Goal: Task Accomplishment & Management: Manage account settings

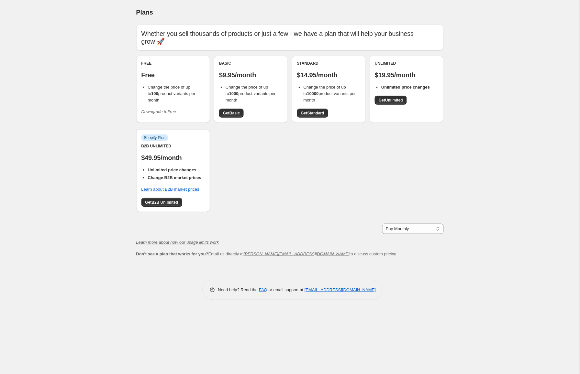
click at [158, 114] on icon "Downgrade to Free" at bounding box center [158, 111] width 35 height 5
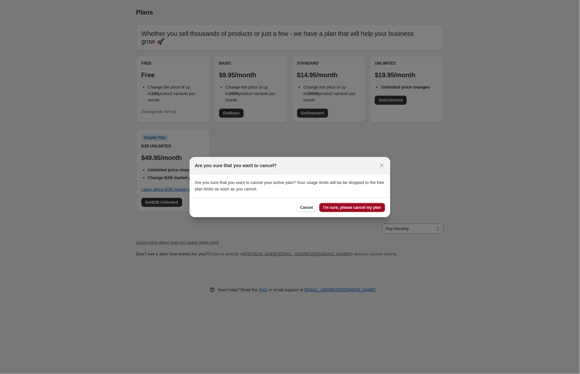
click at [335, 207] on span "I'm sure, please cancel my plan" at bounding box center [352, 207] width 58 height 5
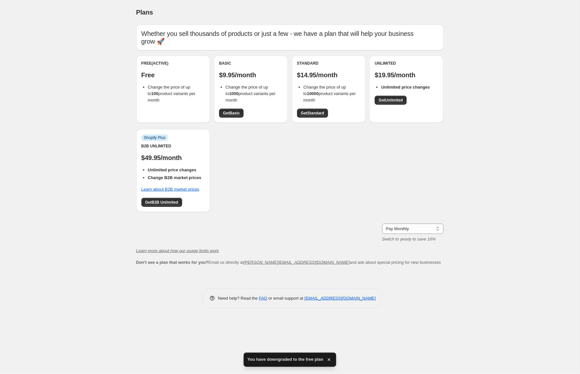
click at [65, 121] on div "Plans. This page is ready Plans Whether you sell thousands of products or just …" at bounding box center [289, 187] width 579 height 374
